Goal: Transaction & Acquisition: Purchase product/service

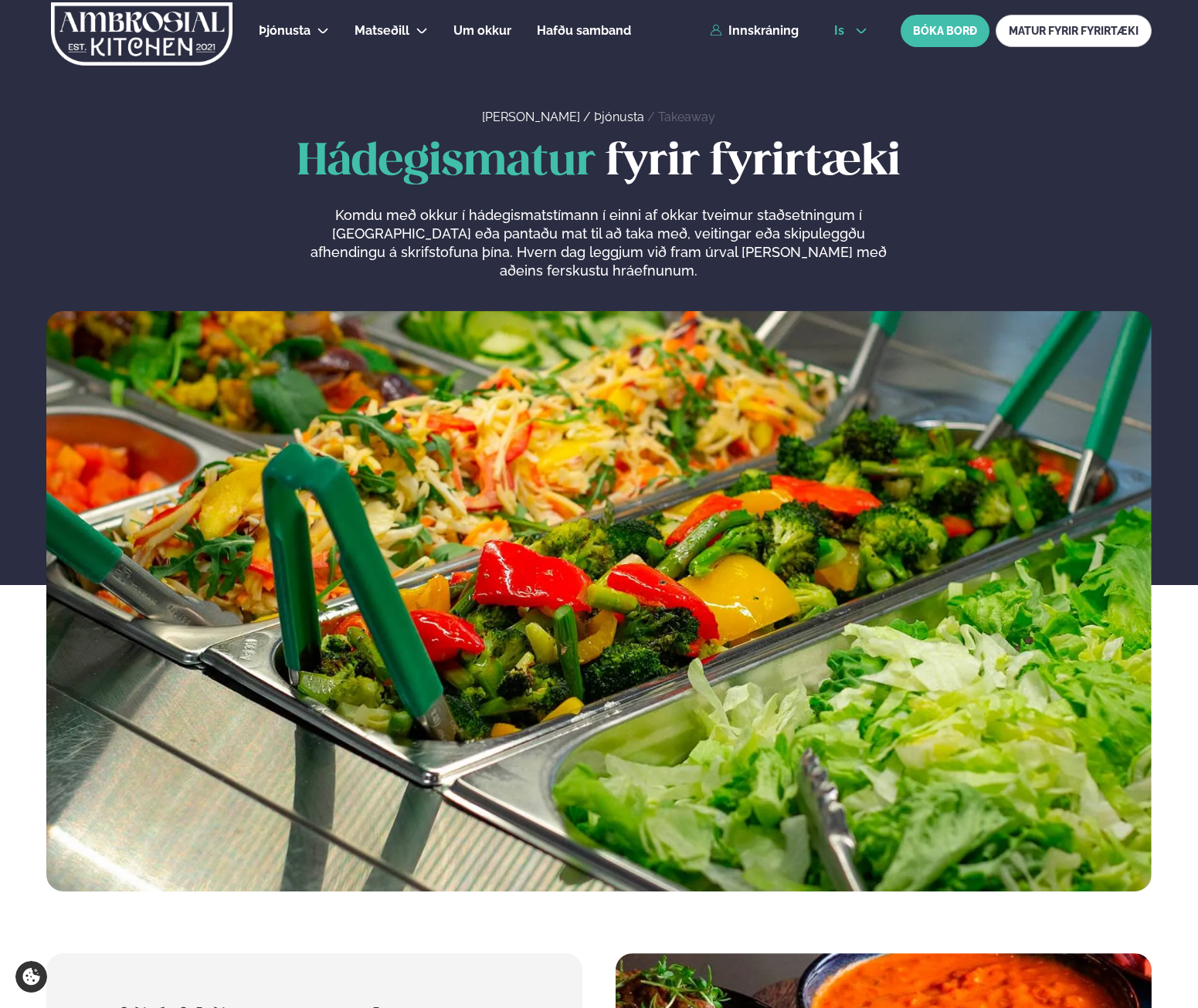
click at [857, 29] on icon at bounding box center [861, 31] width 10 height 5
click at [845, 58] on link "en" at bounding box center [850, 58] width 58 height 31
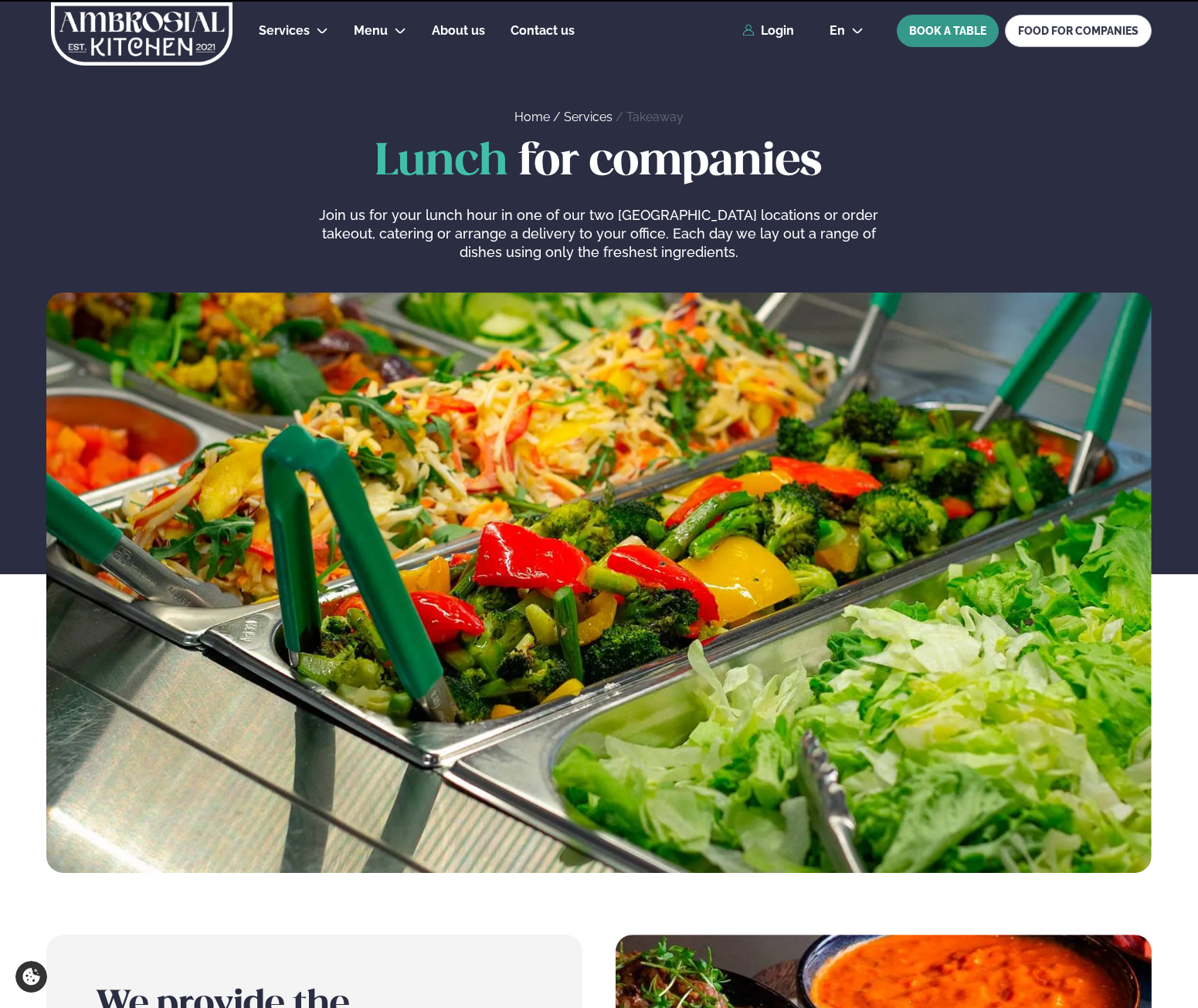
click at [942, 23] on button "BOOK A TABLE" at bounding box center [947, 31] width 102 height 33
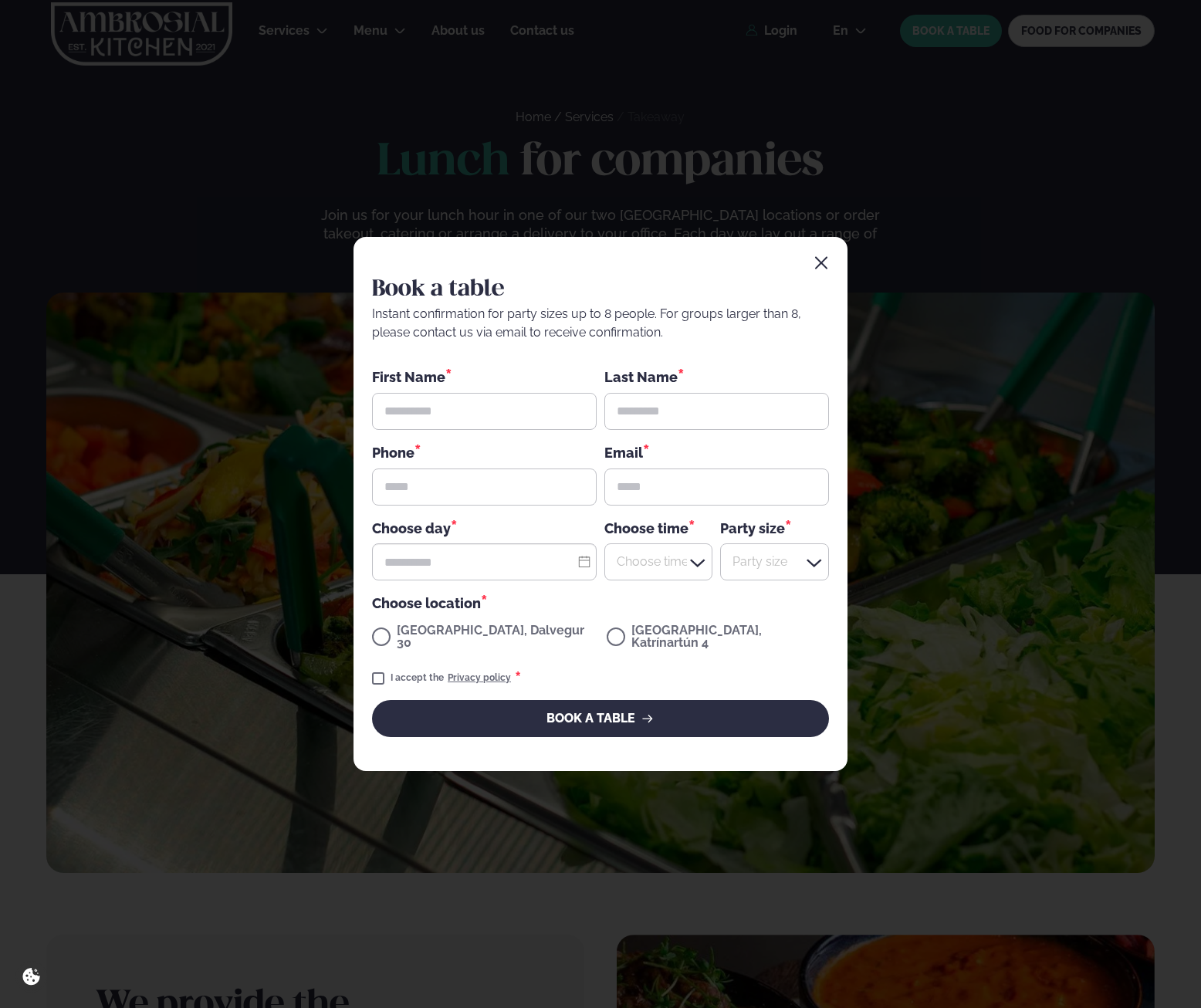
click at [908, 156] on div "Book a table Instant confirmation for party sizes up to 8 people. For groups la…" at bounding box center [600, 504] width 1201 height 1008
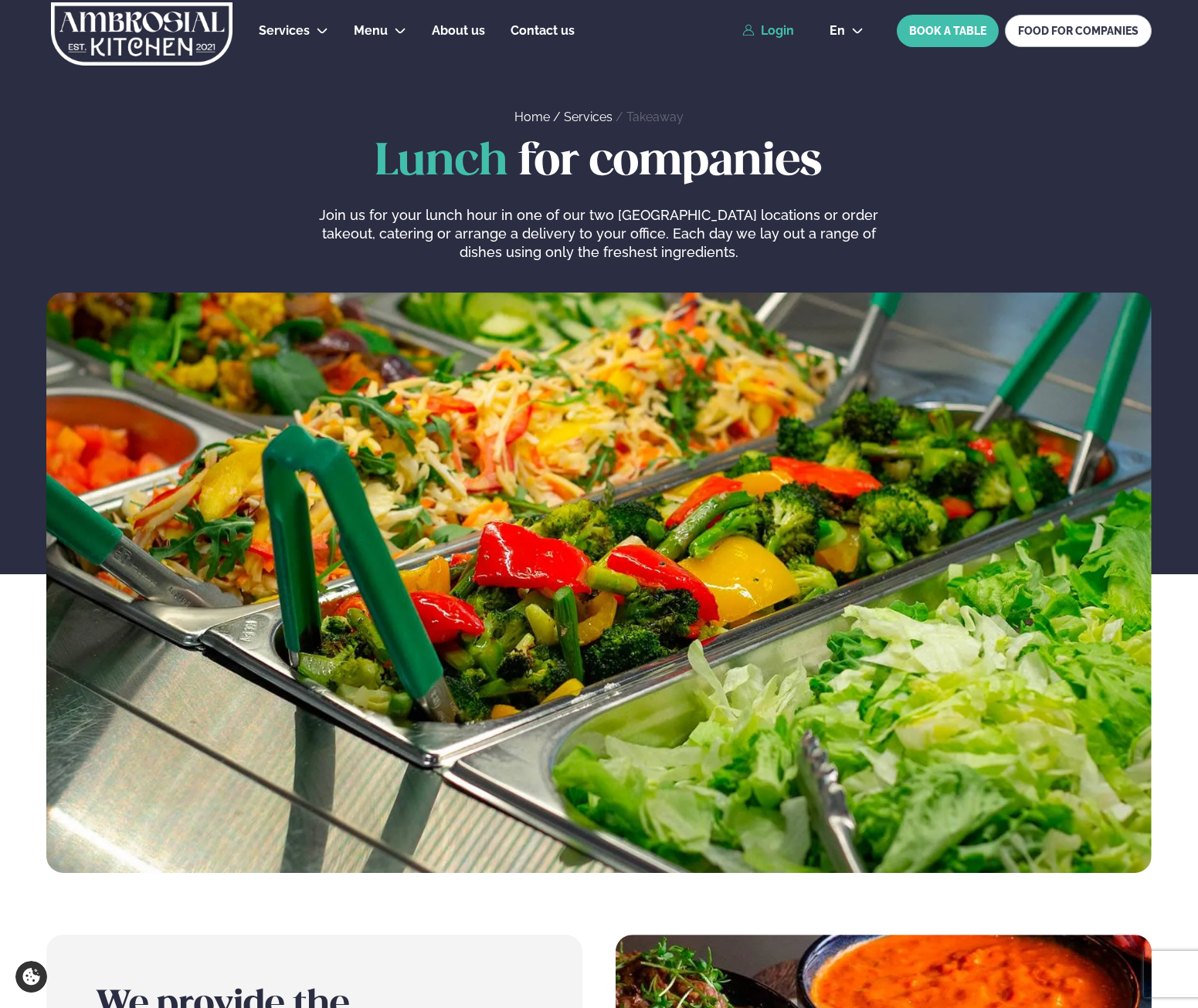
click at [779, 32] on link "Login" at bounding box center [768, 31] width 52 height 14
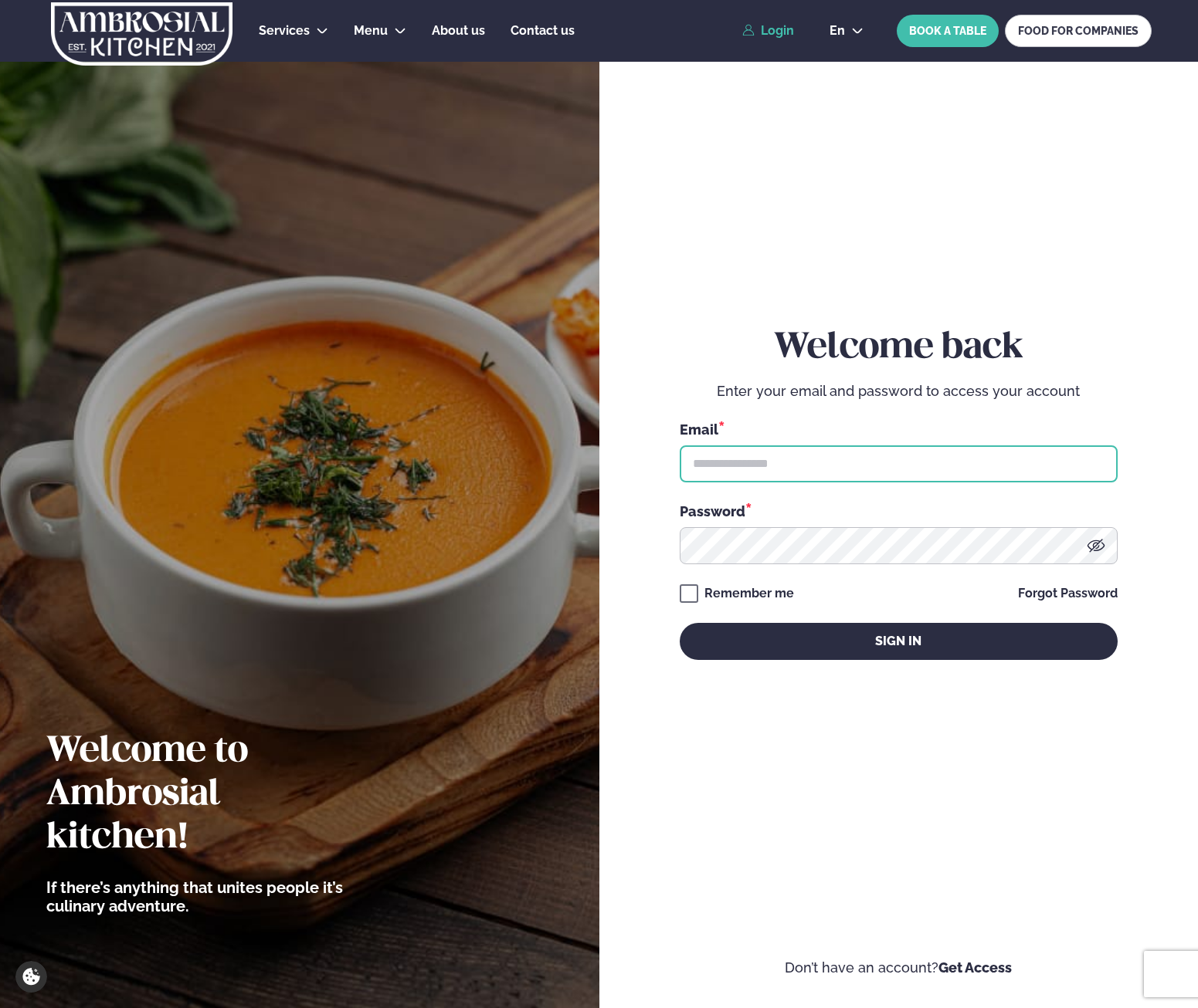
type input "**********"
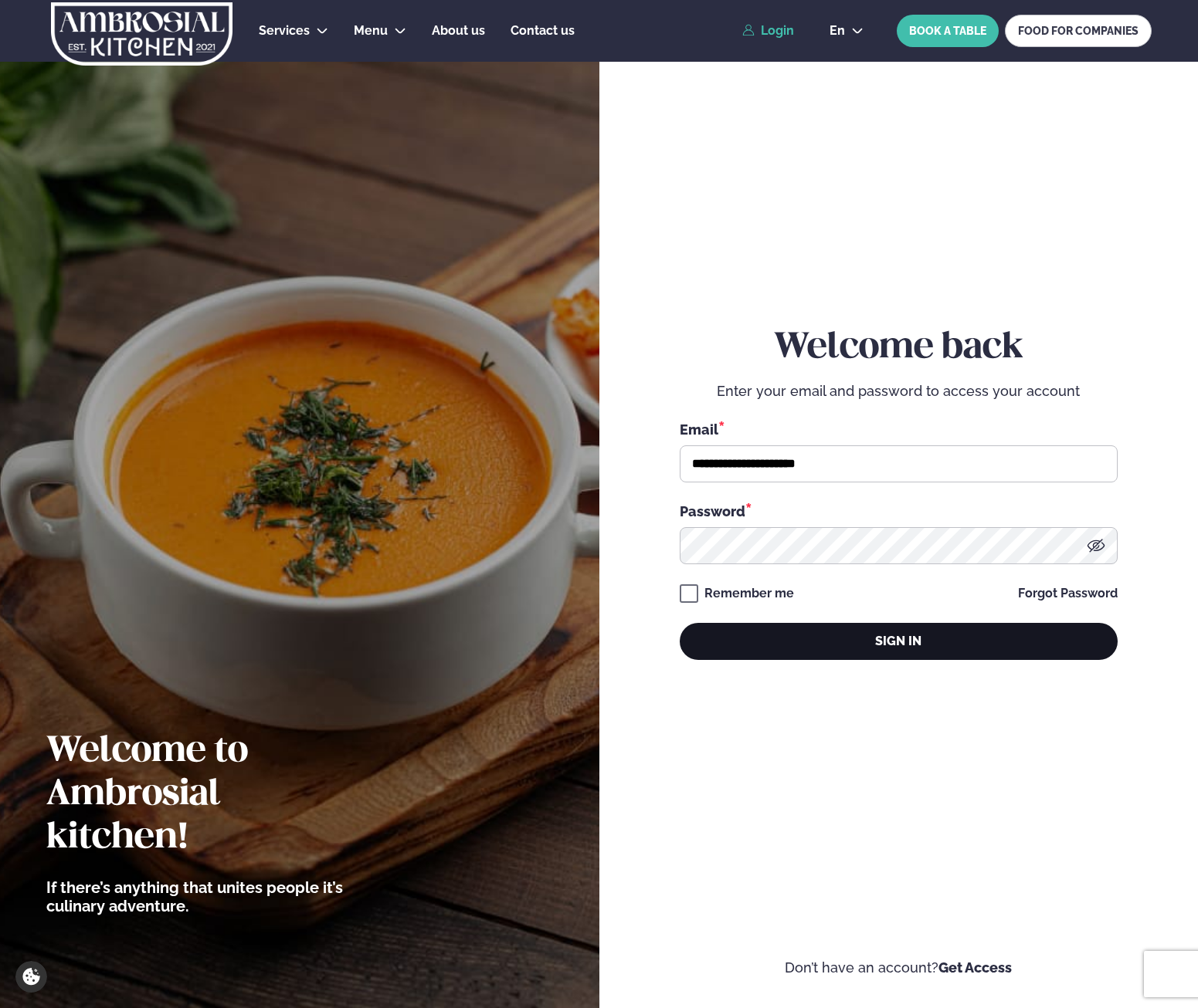
click at [896, 653] on button "Sign in" at bounding box center [899, 641] width 438 height 37
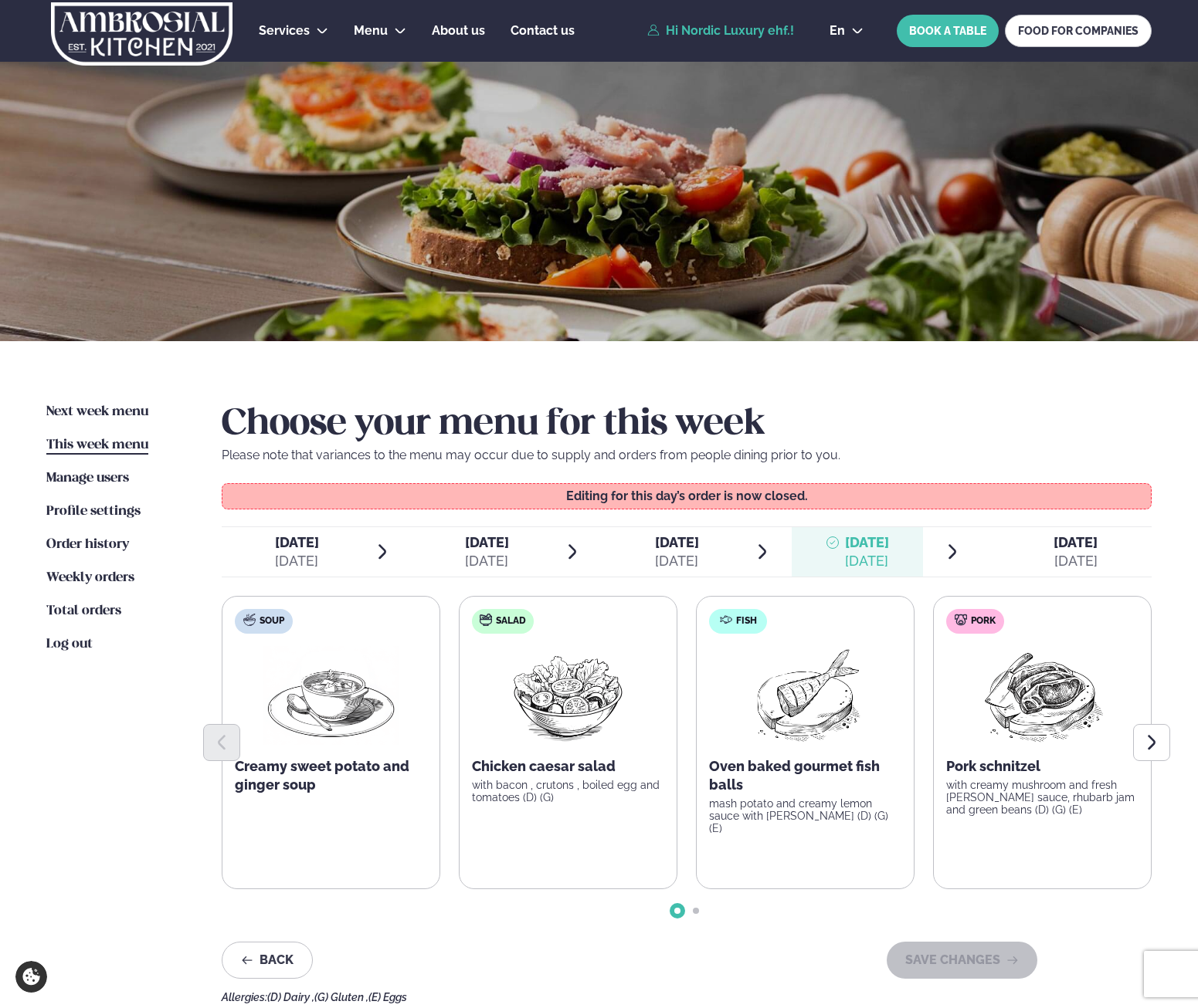
click at [1105, 557] on span "[DATE] [DATE]" at bounding box center [1066, 551] width 170 height 49
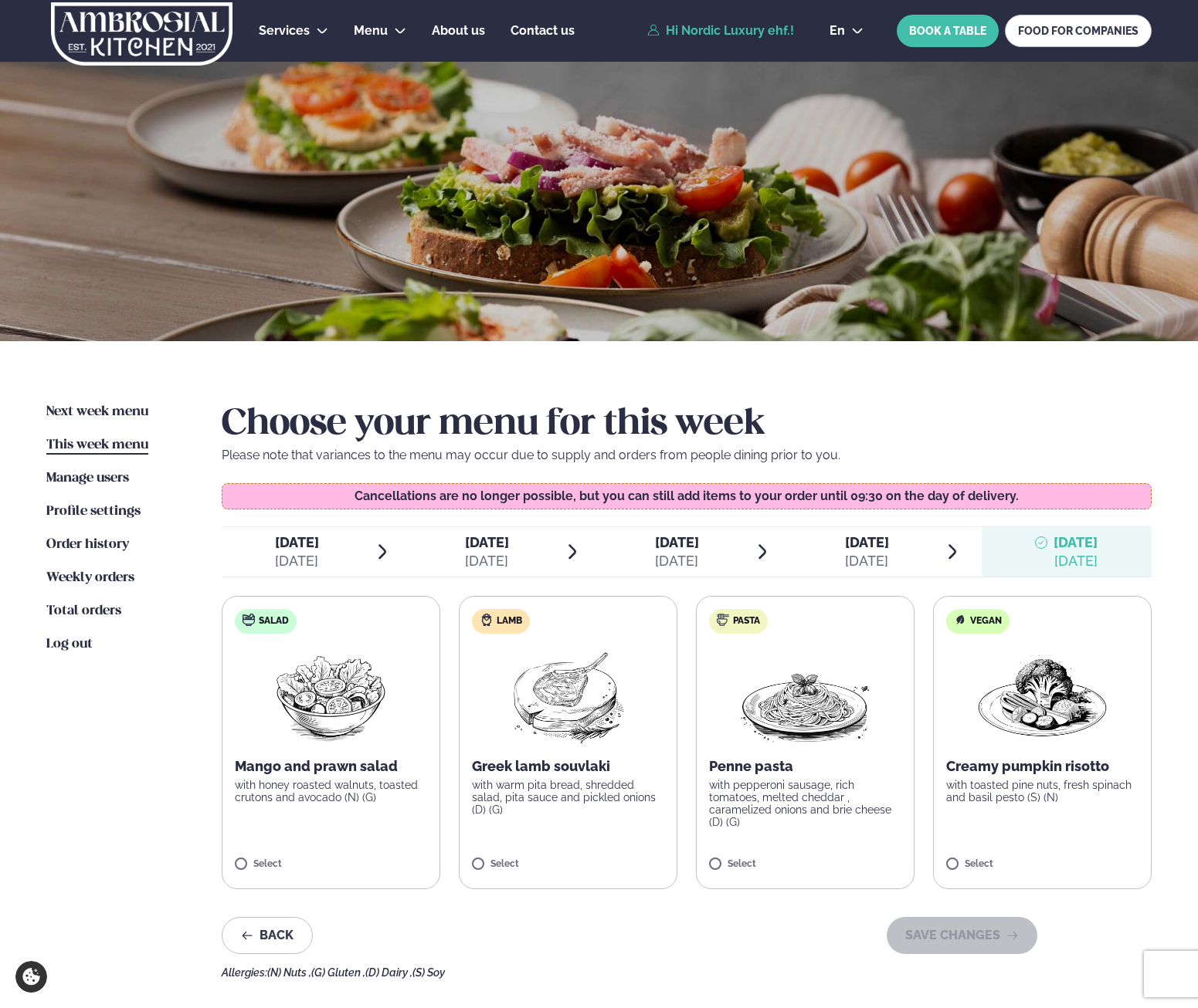
click at [1016, 799] on p "with toasted pine nuts, fresh spinach and basil pesto (S) (N)" at bounding box center [1042, 792] width 192 height 25
click at [1083, 859] on icon at bounding box center [1088, 858] width 15 height 15
click at [1083, 859] on icon at bounding box center [1088, 858] width 15 height 15
click at [540, 822] on label "Lamb Greek lamb souvlaki with warm pita bread, shredded salad, pita sauce and p…" at bounding box center [568, 742] width 219 height 293
click at [531, 715] on img at bounding box center [568, 696] width 137 height 99
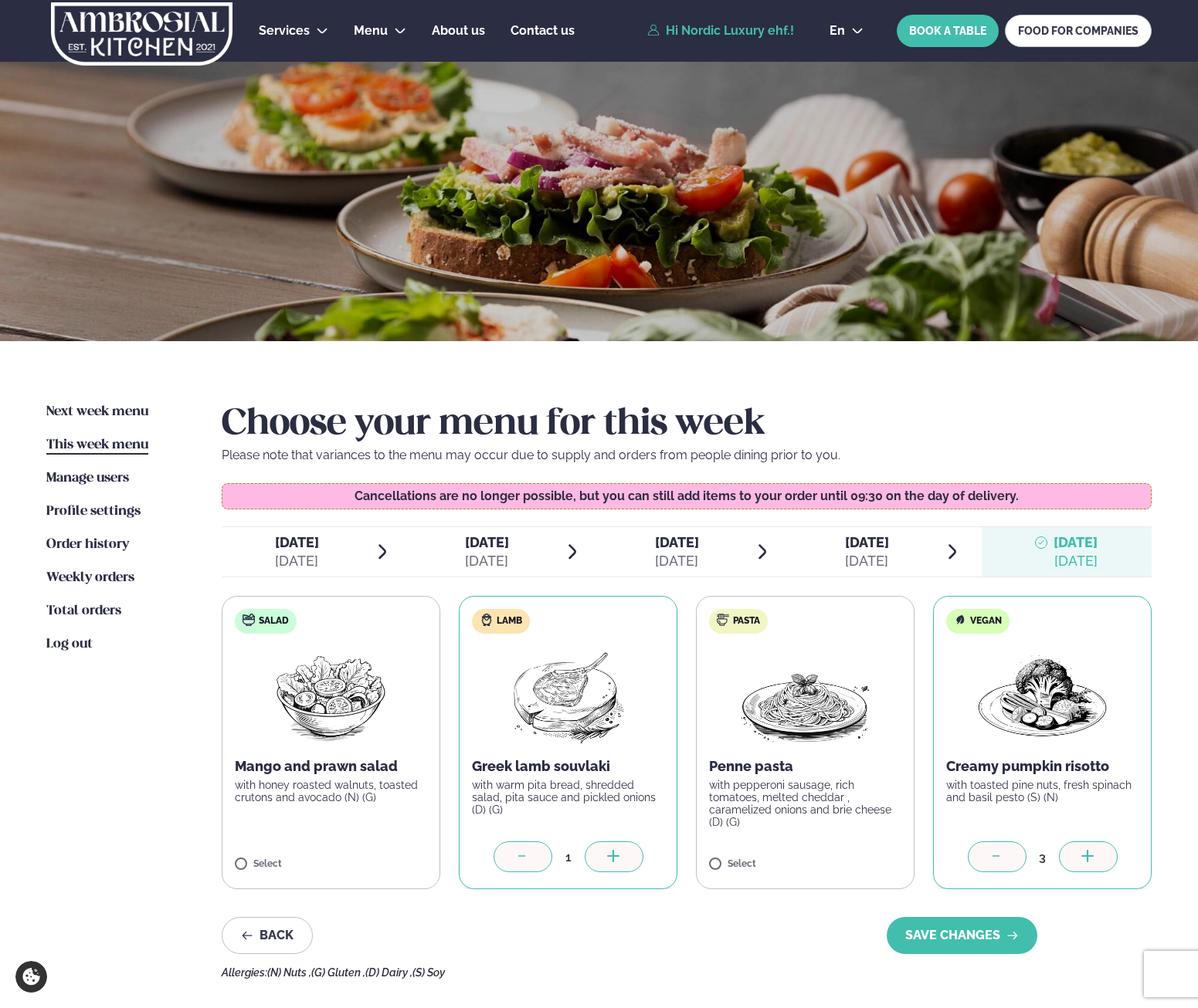
click at [603, 854] on div at bounding box center [614, 857] width 58 height 31
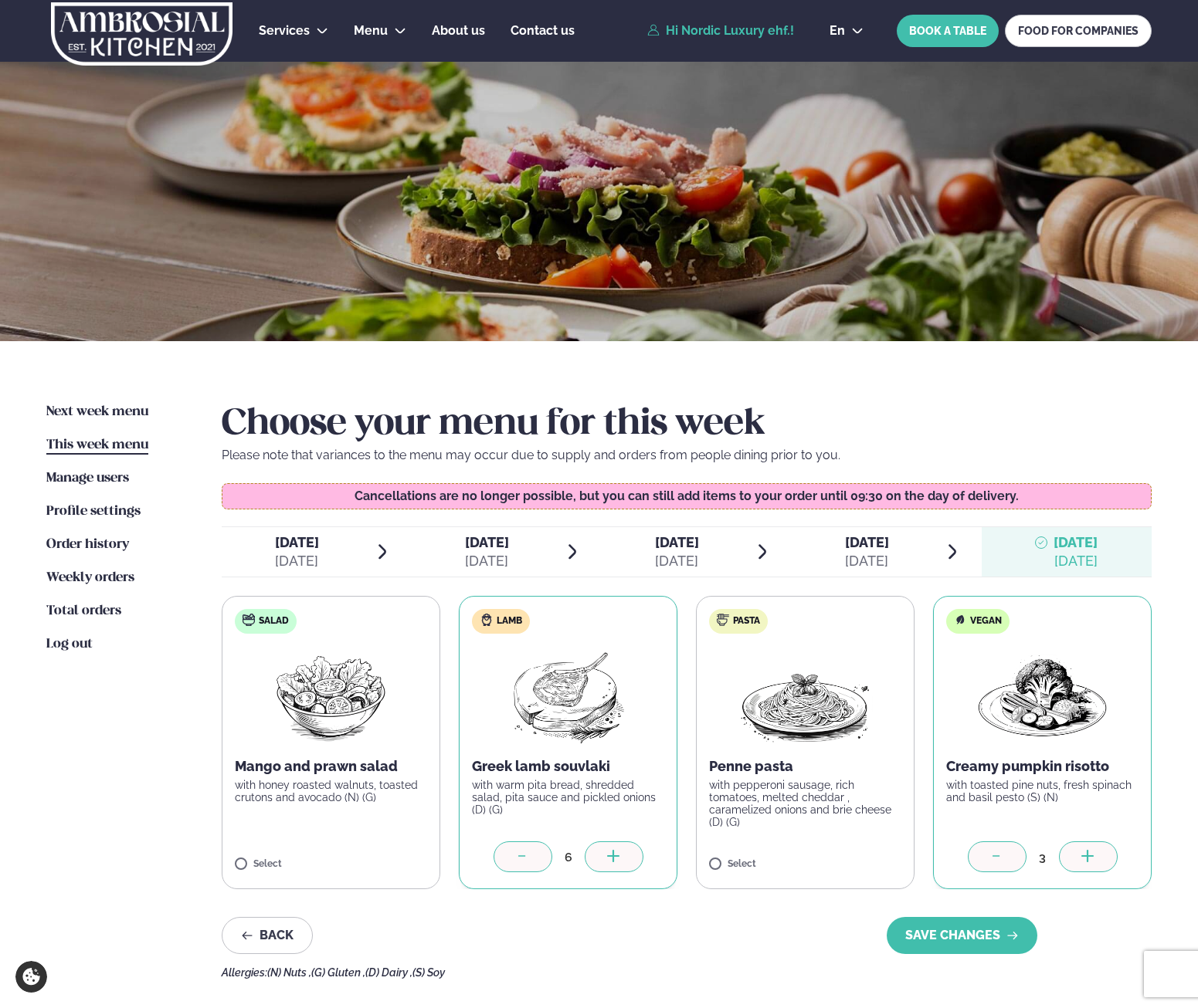
click at [303, 848] on label "Salad Mango and prawn salad with honey roasted walnuts, toasted crutons and avo…" at bounding box center [331, 742] width 219 height 293
click at [381, 858] on icon at bounding box center [377, 858] width 15 height 15
click at [801, 828] on p "with pepperoni sausage, rich tomatoes, melted cheddar , caramelized onions and …" at bounding box center [805, 803] width 192 height 49
click at [844, 858] on icon at bounding box center [851, 858] width 15 height 15
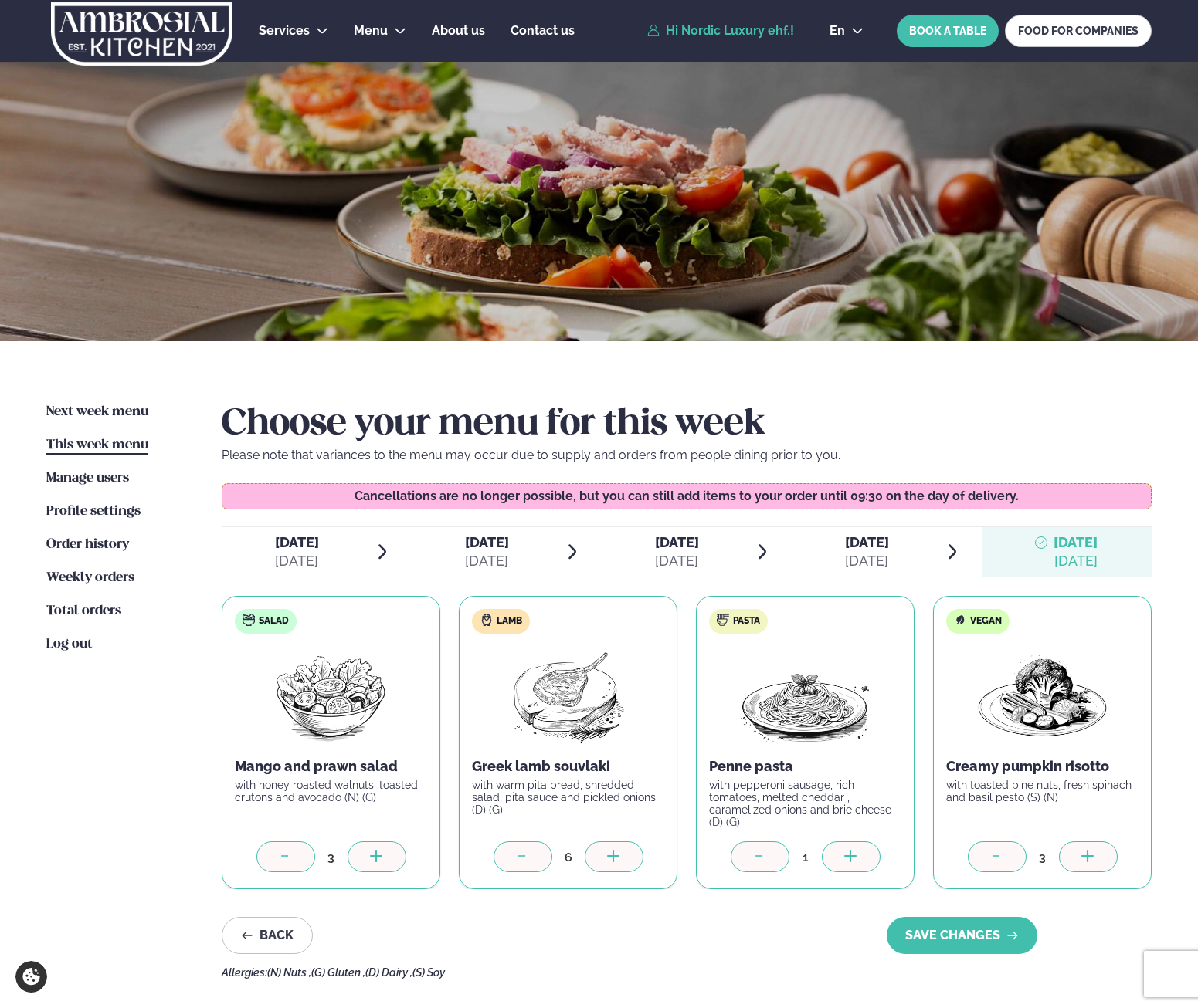
click at [844, 858] on icon at bounding box center [851, 858] width 15 height 15
click at [757, 858] on icon at bounding box center [759, 858] width 15 height 15
click at [974, 940] on button "SAVE CHANGES" at bounding box center [962, 935] width 150 height 37
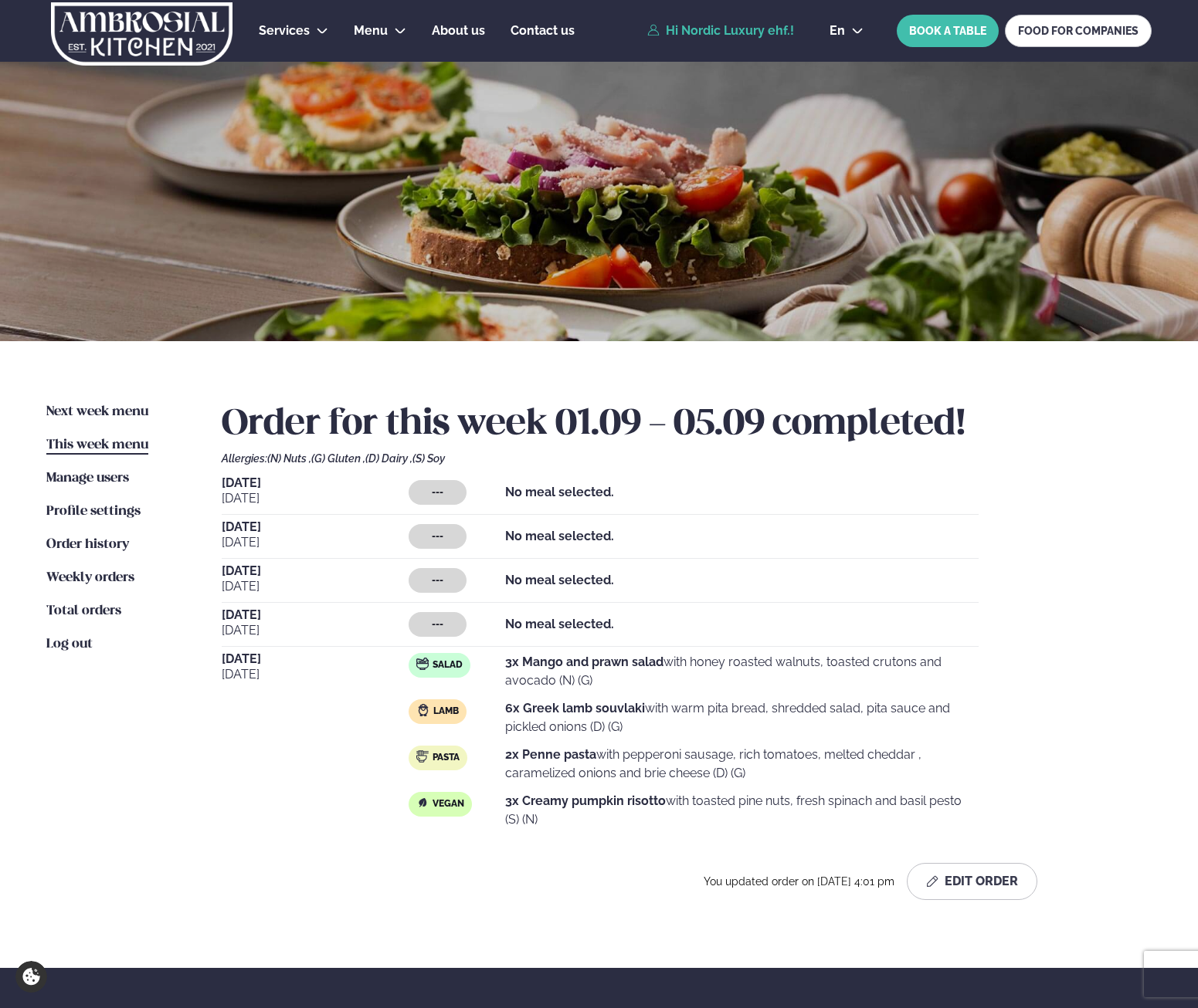
click at [1032, 424] on h2 "Order for this week 01.09 - 05.09 completed!" at bounding box center [686, 425] width 930 height 43
